Goal: Task Accomplishment & Management: Manage account settings

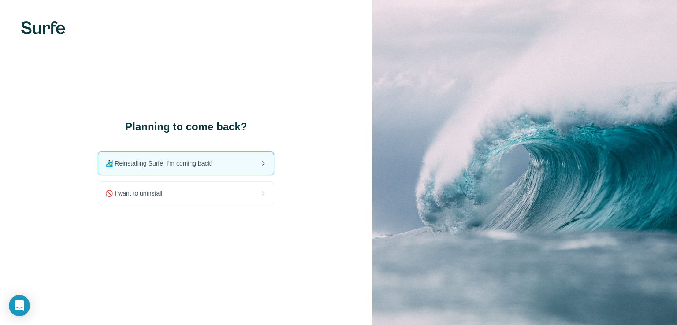
click at [197, 162] on span "🏄🏻‍♂️ Reinstalling Surfe, I'm coming back!" at bounding box center [162, 163] width 114 height 9
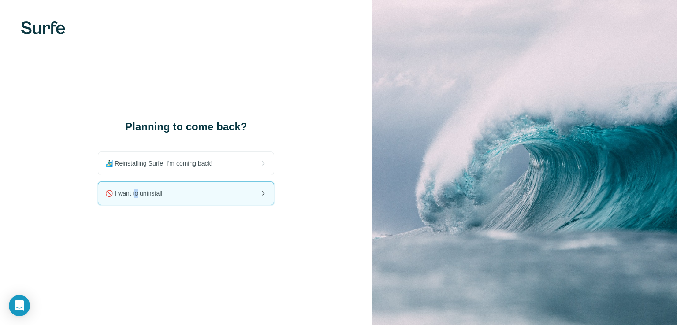
click at [139, 196] on span "🚫 I want to uninstall" at bounding box center [137, 193] width 64 height 9
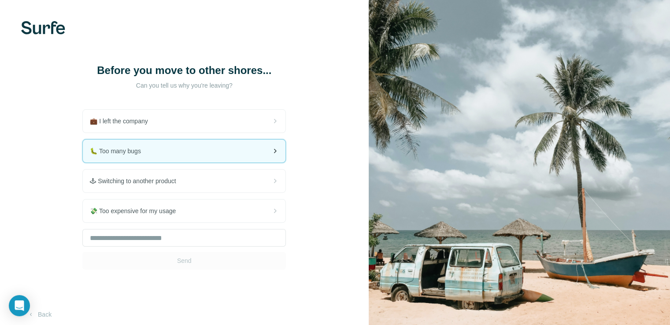
click at [138, 156] on span "🐛 Too many bugs" at bounding box center [119, 151] width 58 height 9
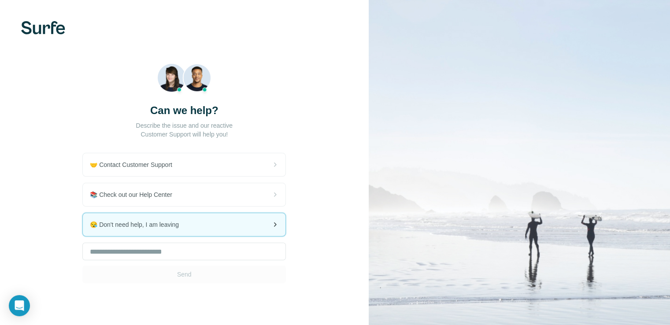
click at [157, 225] on span "😪 Don't need help, I am leaving" at bounding box center [138, 224] width 96 height 9
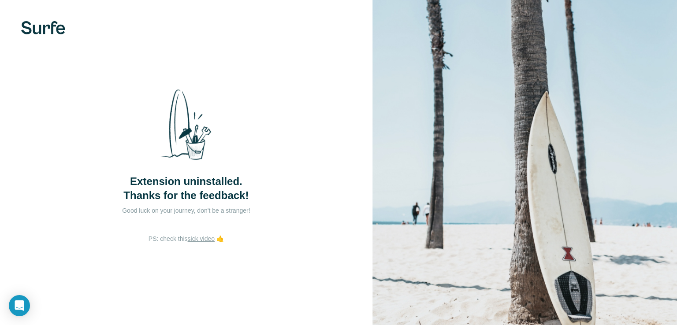
click at [199, 239] on link "sick video" at bounding box center [201, 238] width 27 height 7
